Goal: Task Accomplishment & Management: Manage account settings

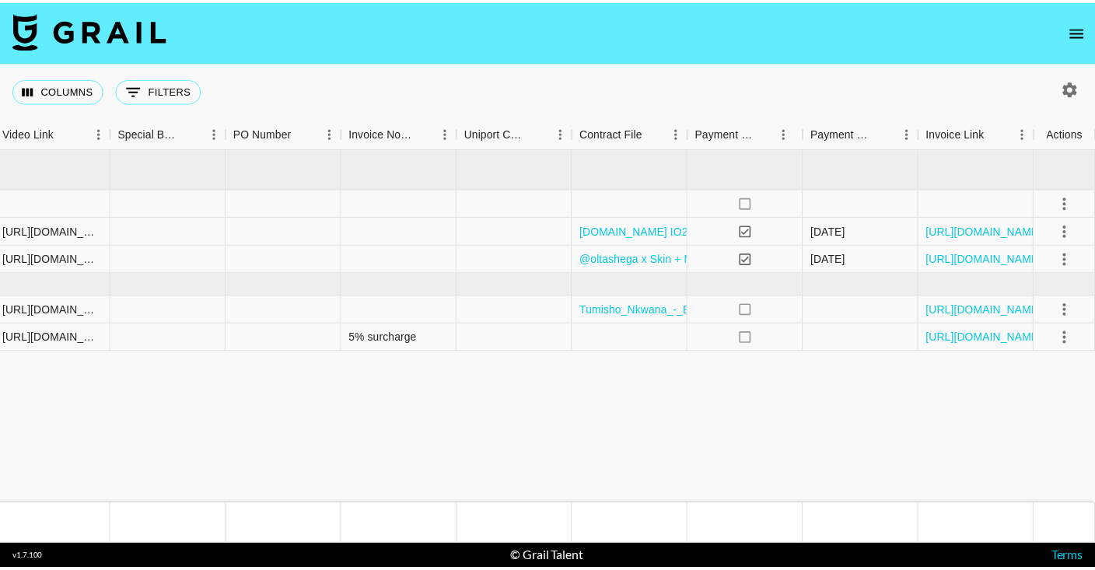
scroll to position [0, 1476]
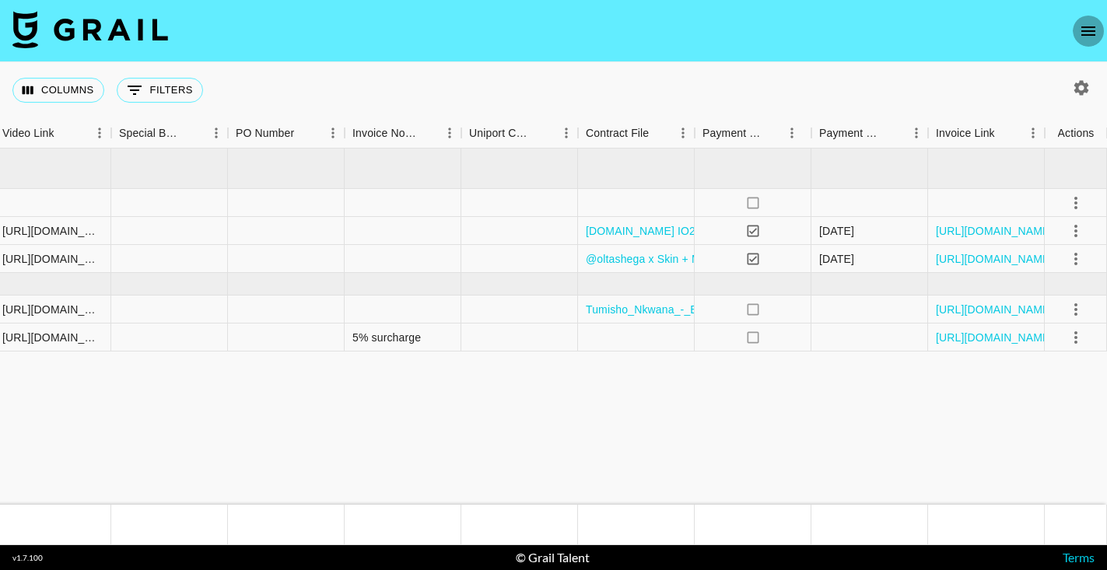
click at [1091, 28] on icon "open drawer" at bounding box center [1088, 31] width 19 height 19
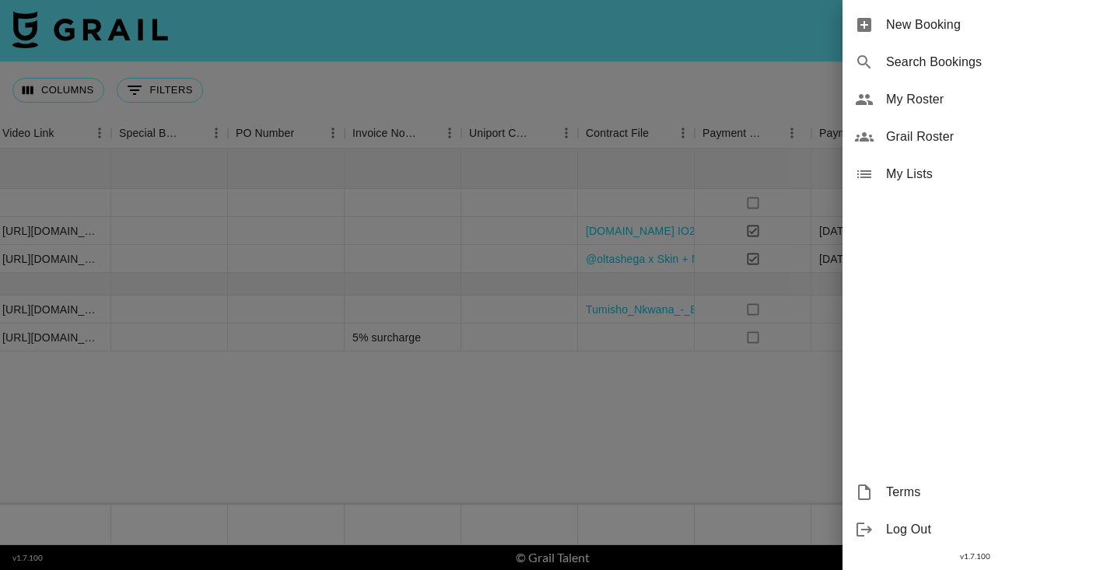
click at [943, 100] on span "My Roster" at bounding box center [990, 99] width 209 height 19
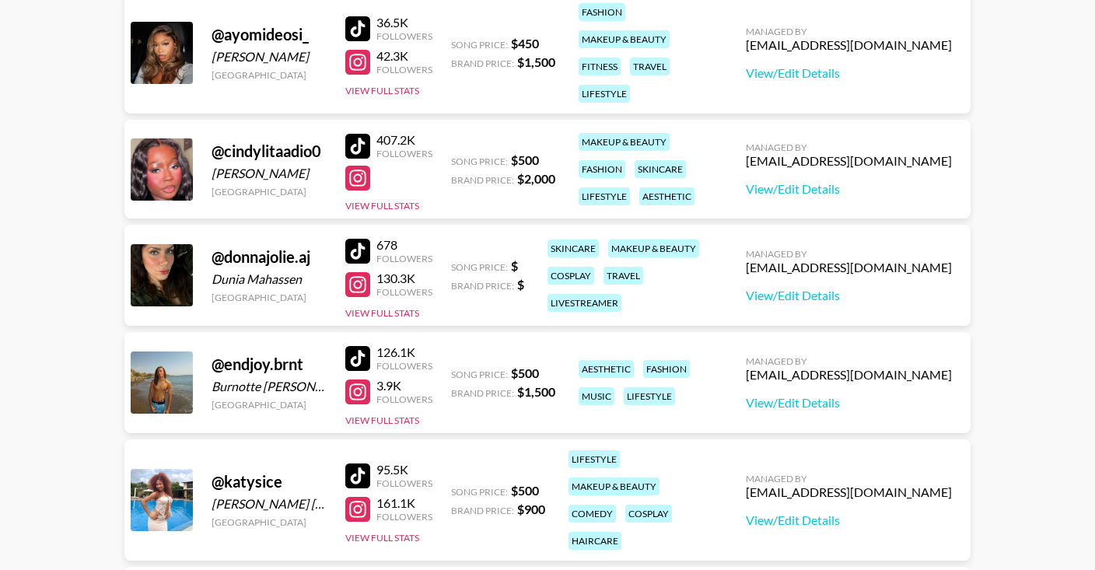
scroll to position [327, 0]
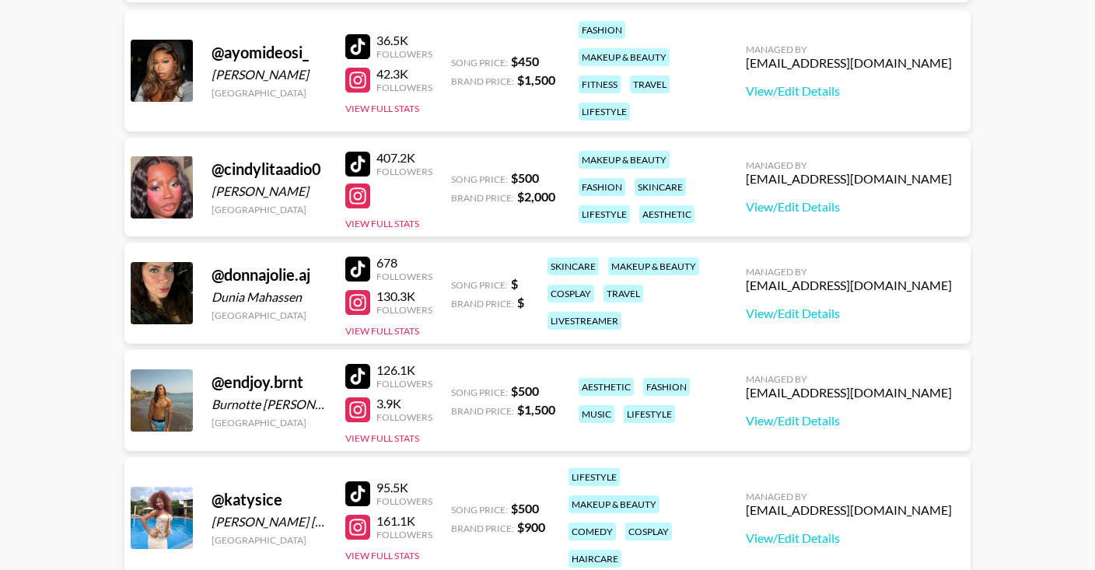
drag, startPoint x: 212, startPoint y: 75, endPoint x: 321, endPoint y: 81, distance: 109.1
click at [321, 81] on div "[PERSON_NAME]" at bounding box center [269, 75] width 115 height 16
copy div "[PERSON_NAME]"
drag, startPoint x: 212, startPoint y: 52, endPoint x: 321, endPoint y: 53, distance: 108.9
click at [321, 53] on div "@ ayomideosi_" at bounding box center [269, 52] width 115 height 19
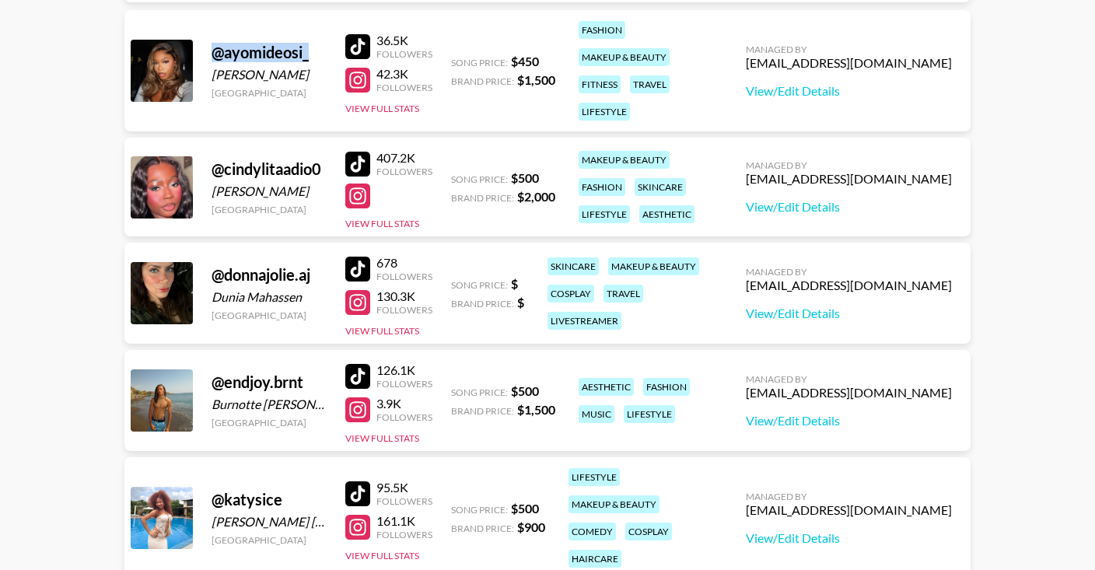
copy div "@ ayomideosi_"
click at [363, 76] on div at bounding box center [357, 80] width 25 height 25
click at [366, 50] on div at bounding box center [357, 46] width 25 height 25
click at [752, 93] on link "View/Edit Details" at bounding box center [849, 91] width 206 height 16
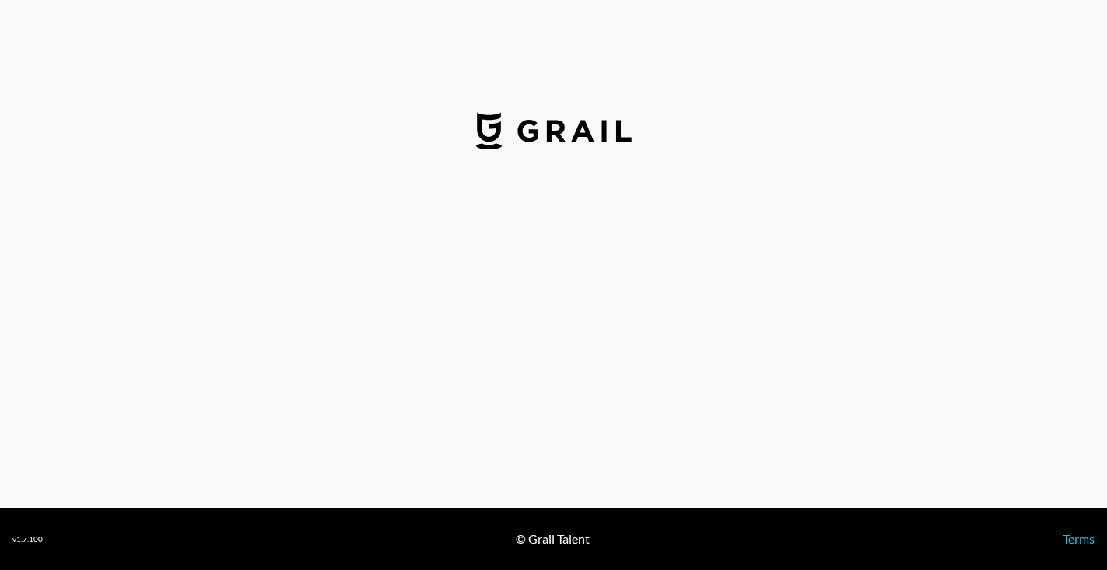
select select "USD"
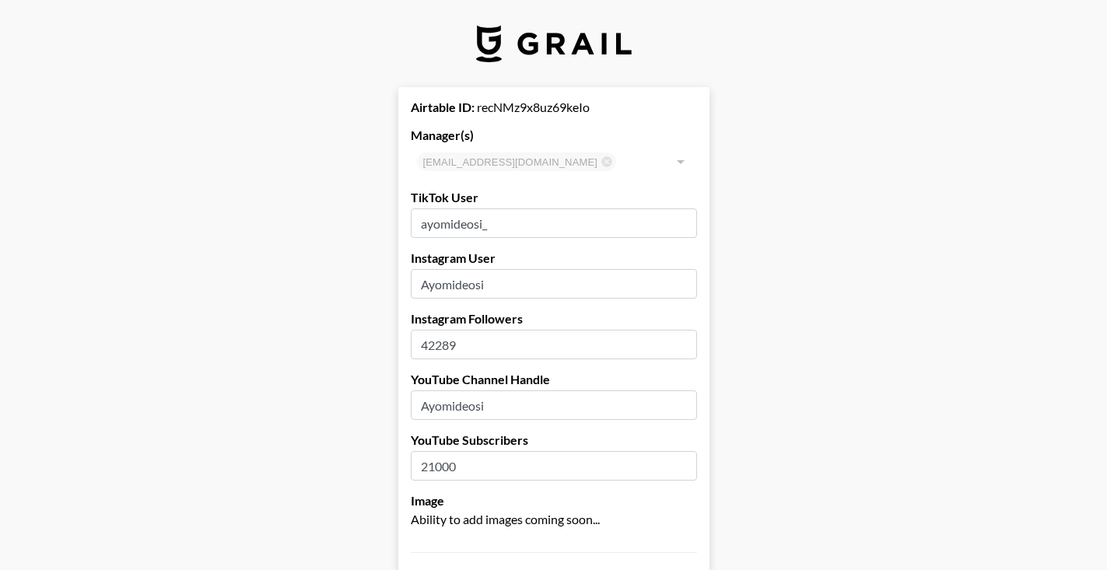
type input "[GEOGRAPHIC_DATA]"
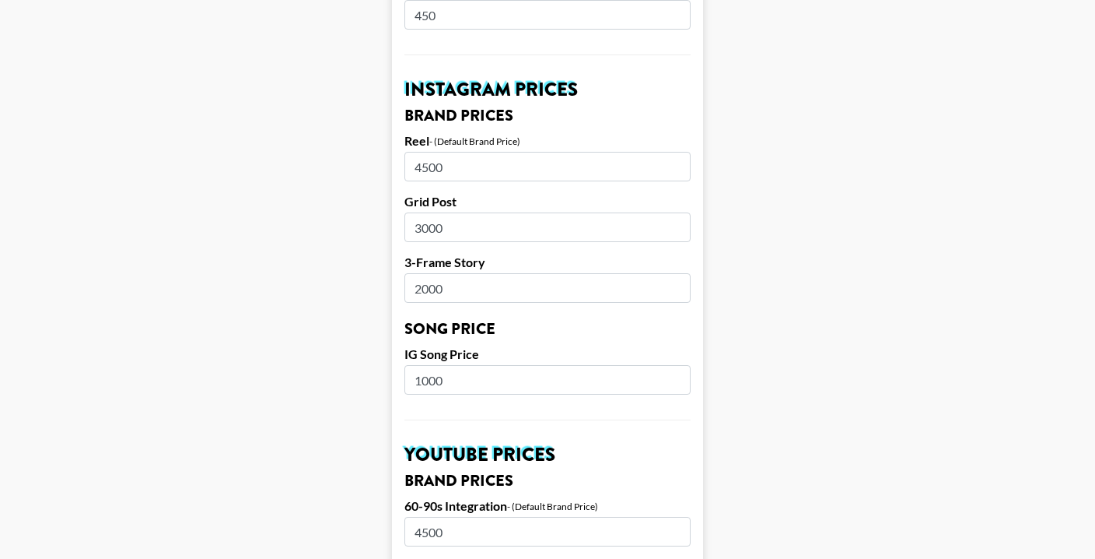
scroll to position [566, 0]
